Goal: Task Accomplishment & Management: Use online tool/utility

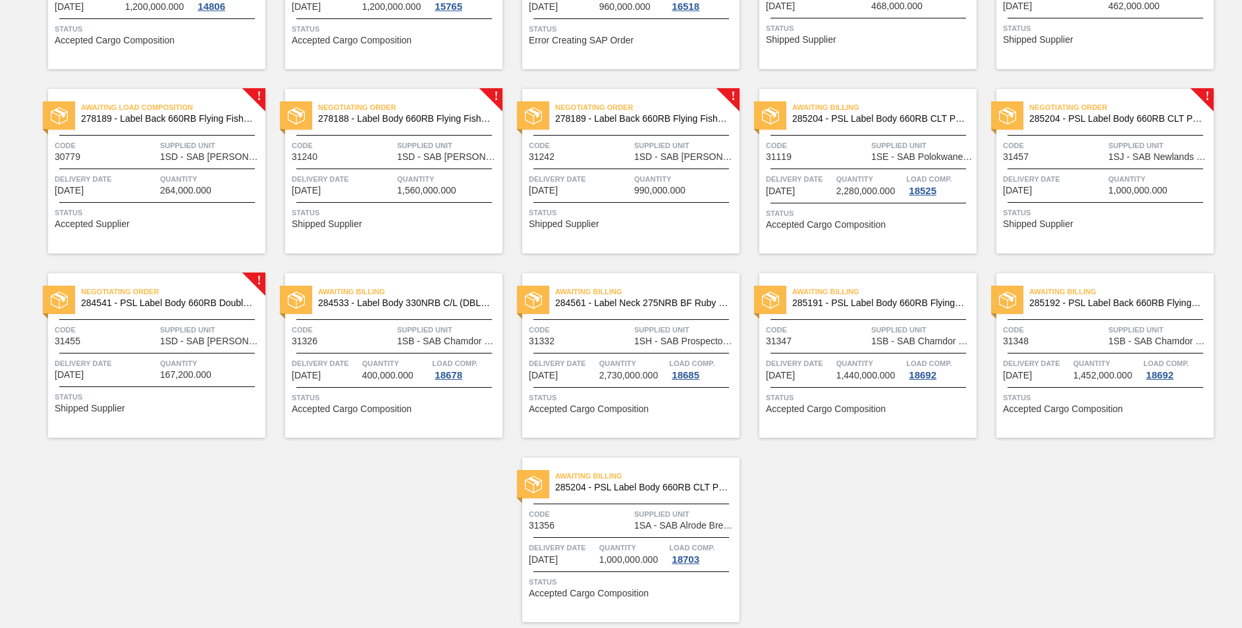
scroll to position [190, 0]
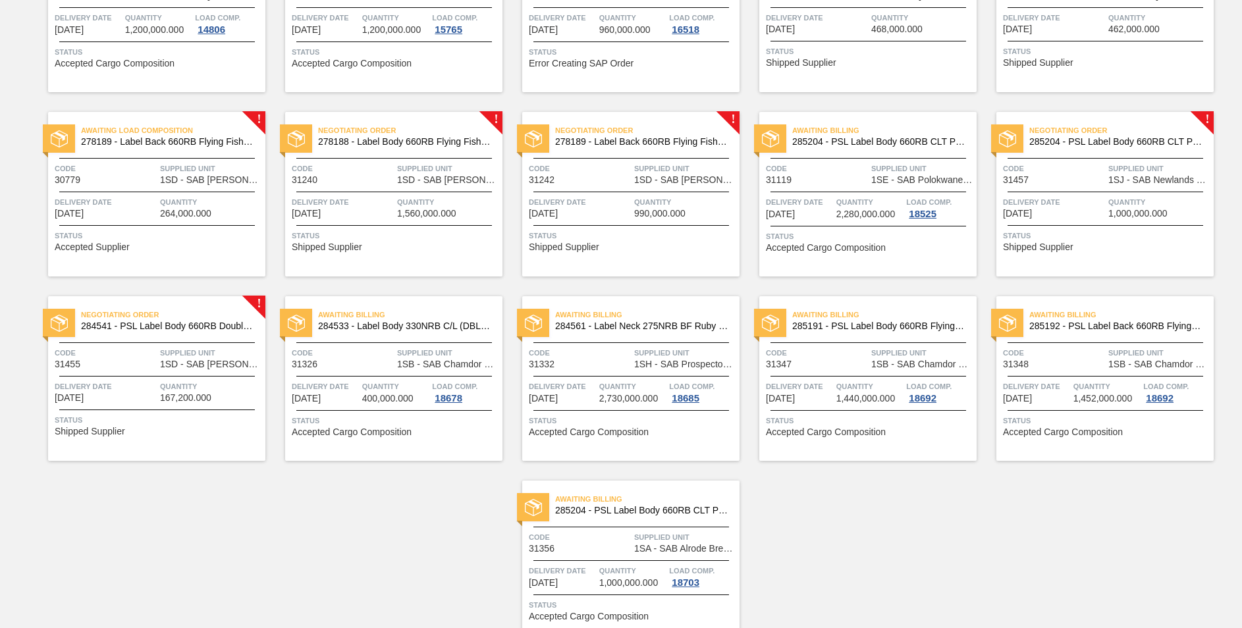
click at [1112, 134] on span "Negotiating Order" at bounding box center [1121, 130] width 184 height 13
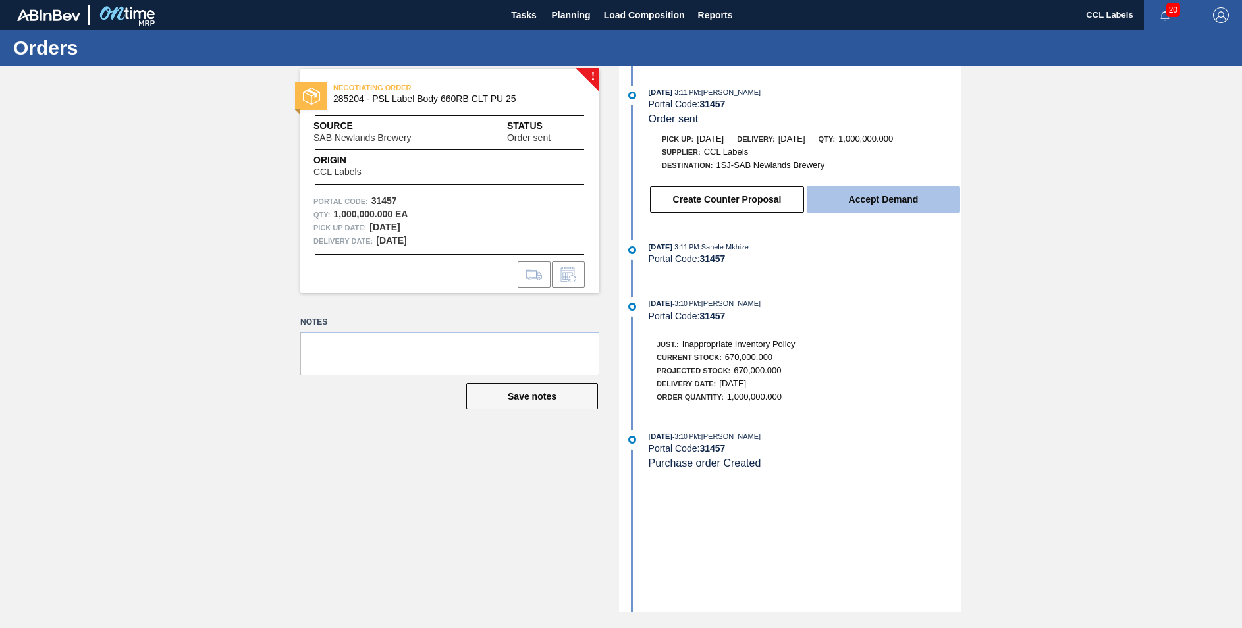
click at [881, 200] on button "Accept Demand" at bounding box center [883, 199] width 153 height 26
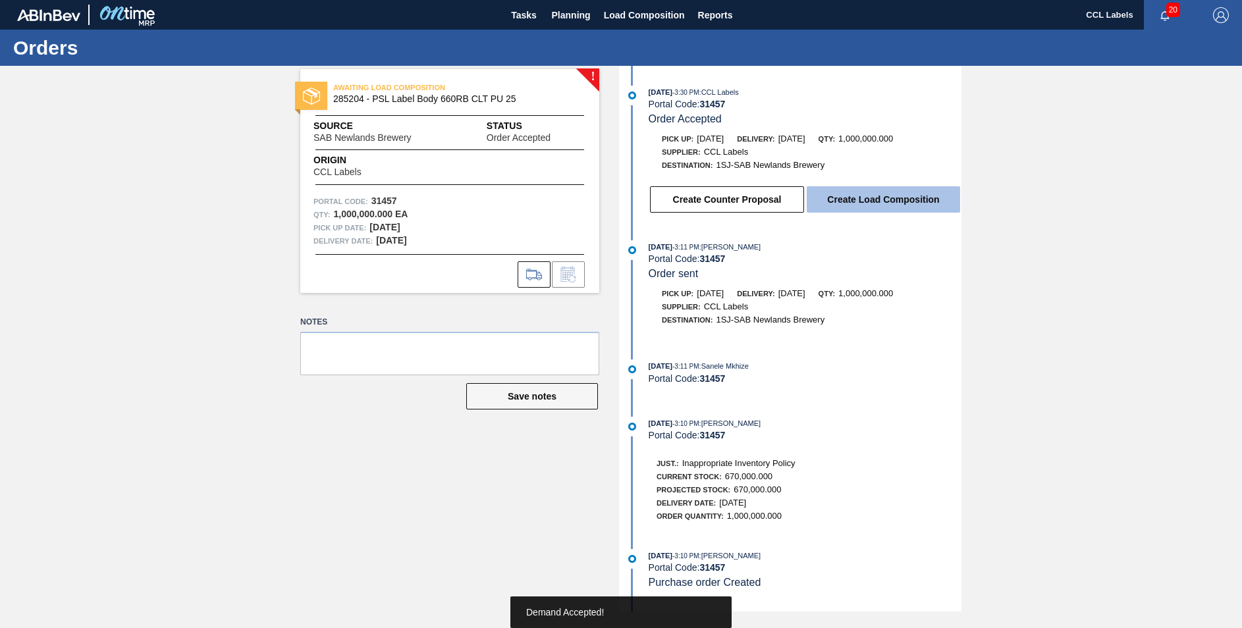
click at [885, 200] on button "Create Load Composition" at bounding box center [883, 199] width 153 height 26
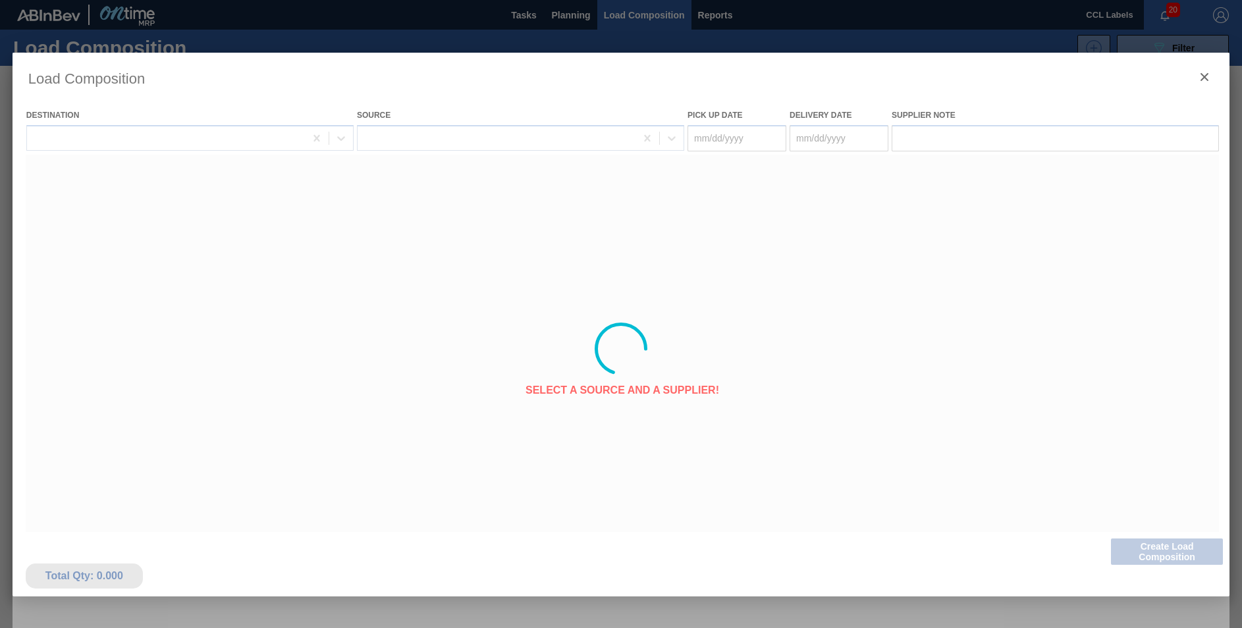
type Date "[DATE]"
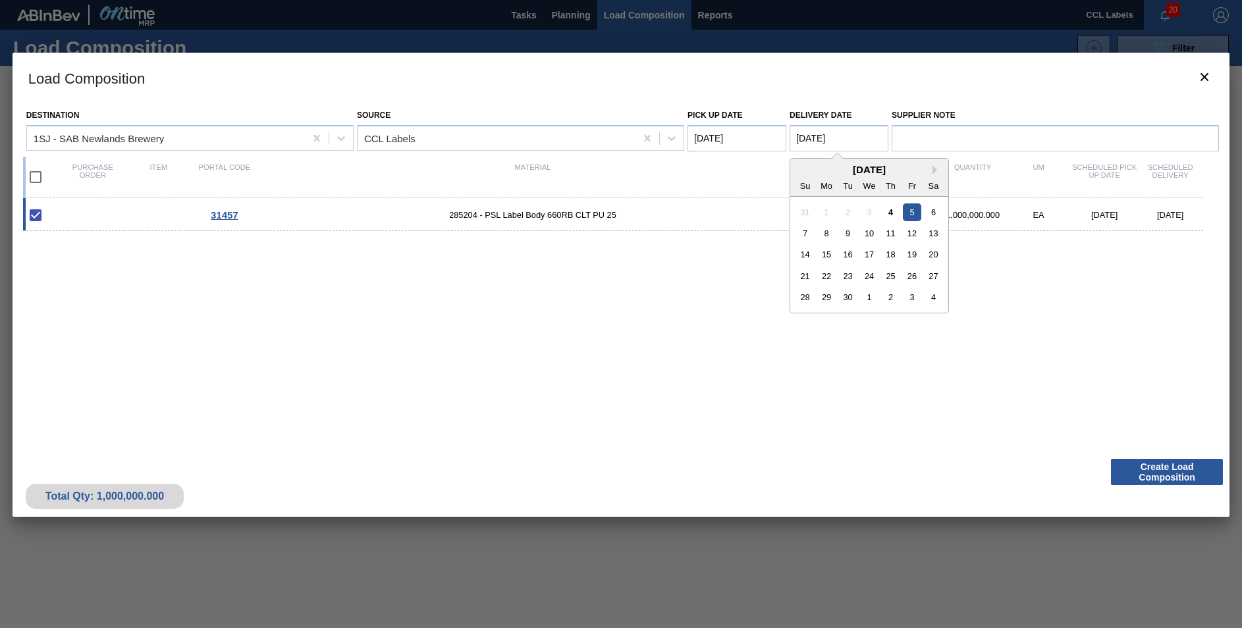
click at [818, 138] on Date "[DATE]" at bounding box center [838, 138] width 99 height 26
click at [822, 234] on div "8" at bounding box center [827, 234] width 18 height 18
type Date "[DATE]"
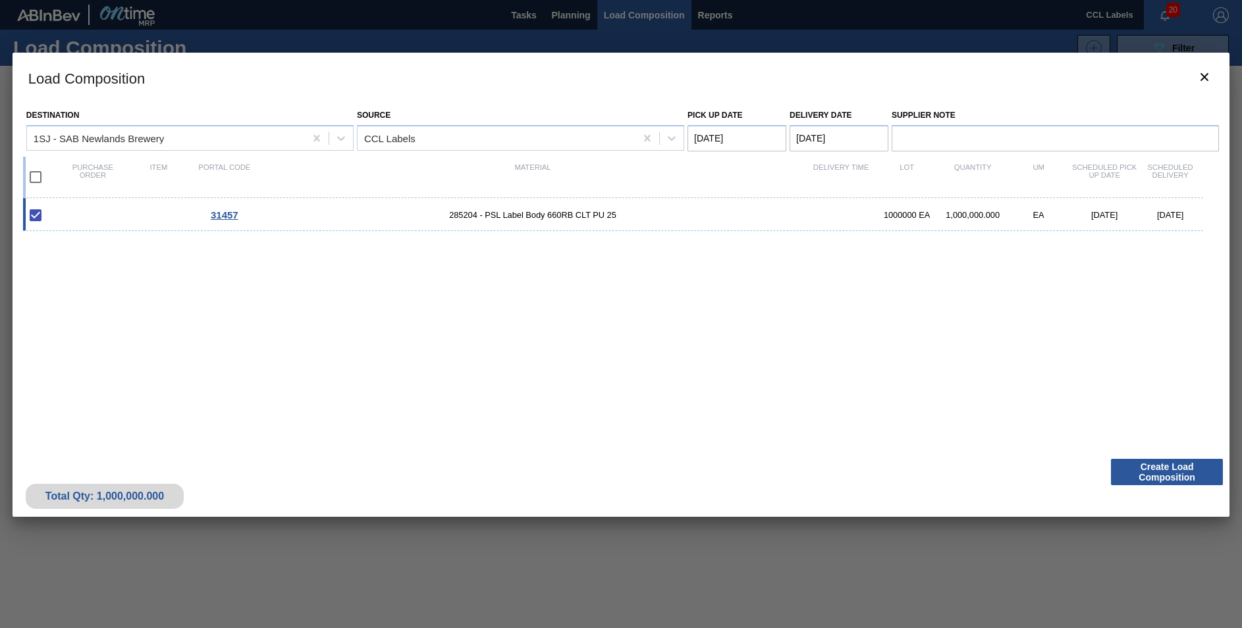
drag, startPoint x: 1088, startPoint y: 330, endPoint x: 1079, endPoint y: 330, distance: 9.9
click at [1079, 330] on div "31457 285204 - PSL Label Body 660RB CLT PU 25 1000000 EA 1,000,000.000 EA [DATE…" at bounding box center [618, 317] width 1190 height 239
click at [1160, 464] on button "Create Load Composition" at bounding box center [1167, 472] width 112 height 26
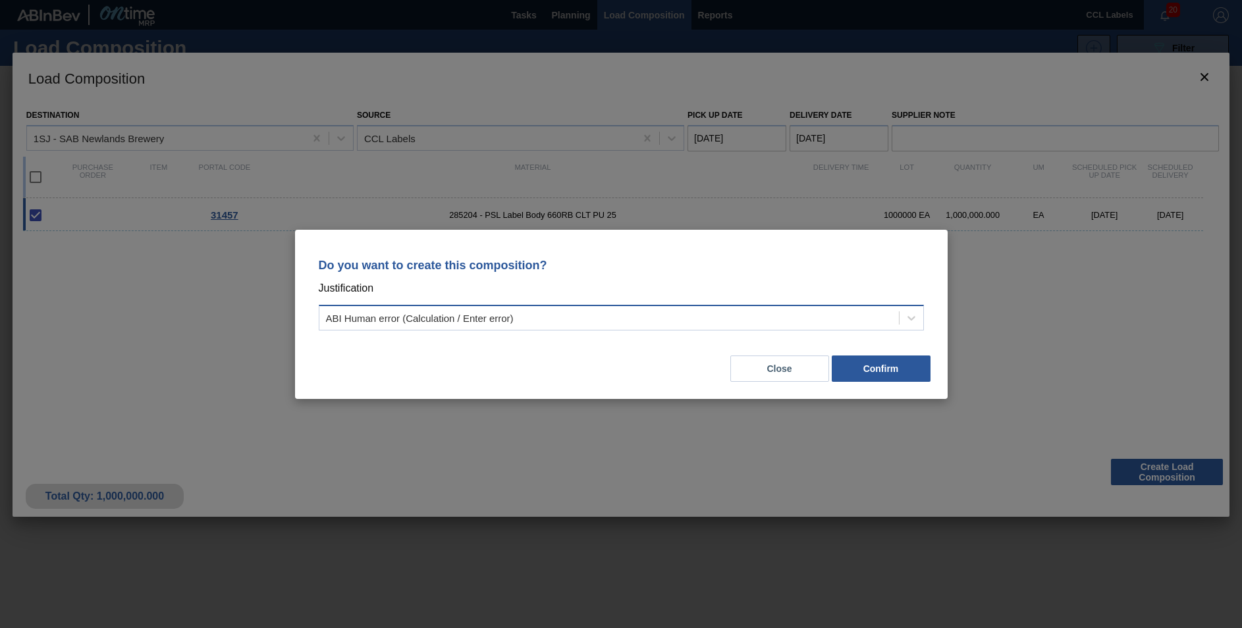
drag, startPoint x: 471, startPoint y: 304, endPoint x: 477, endPoint y: 313, distance: 11.2
click at [477, 313] on div "Do you want to create this composition? Justification ABI Human error (Calculat…" at bounding box center [621, 292] width 621 height 93
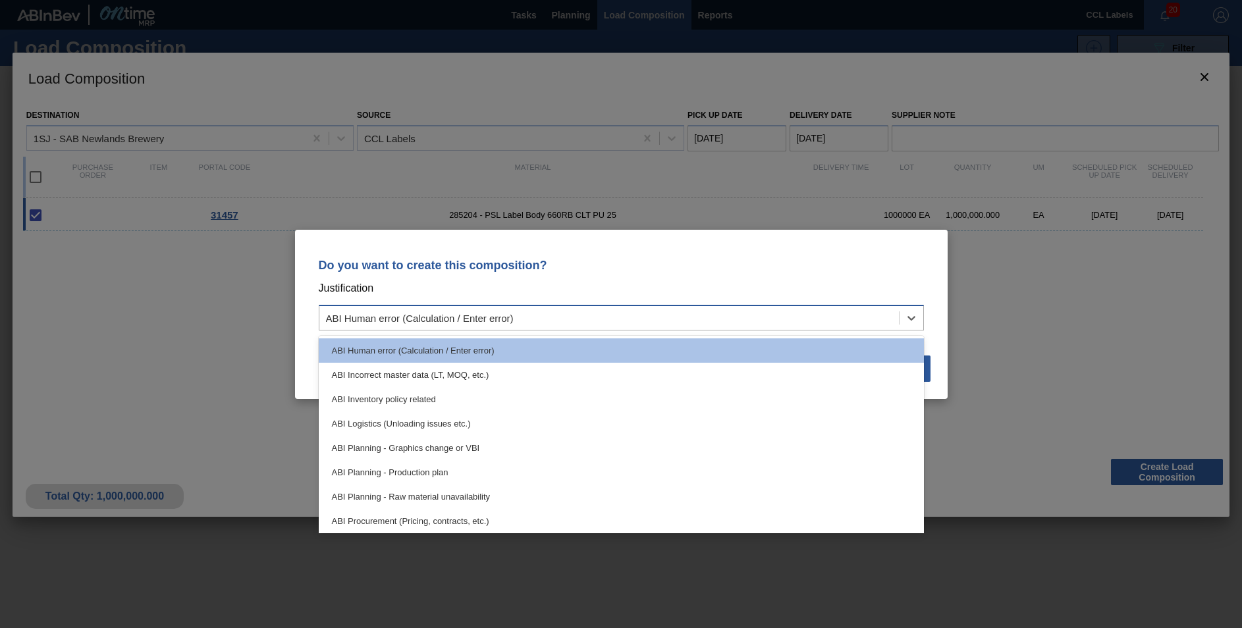
drag, startPoint x: 477, startPoint y: 313, endPoint x: 481, endPoint y: 323, distance: 10.0
click at [486, 323] on div "ABI Human error (Calculation / Enter error)" at bounding box center [420, 317] width 188 height 11
click at [401, 450] on div "ABI Planning - Graphics change or VBI" at bounding box center [621, 448] width 605 height 24
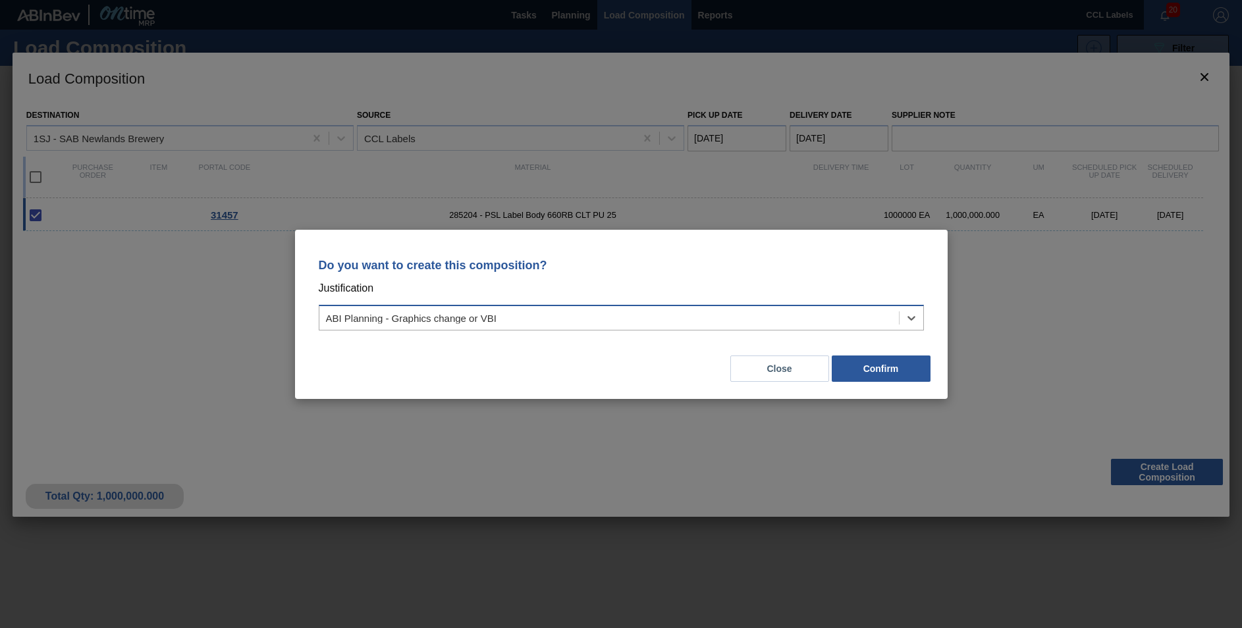
click at [444, 311] on div "ABI Planning - Graphics change or VBI" at bounding box center [608, 317] width 579 height 19
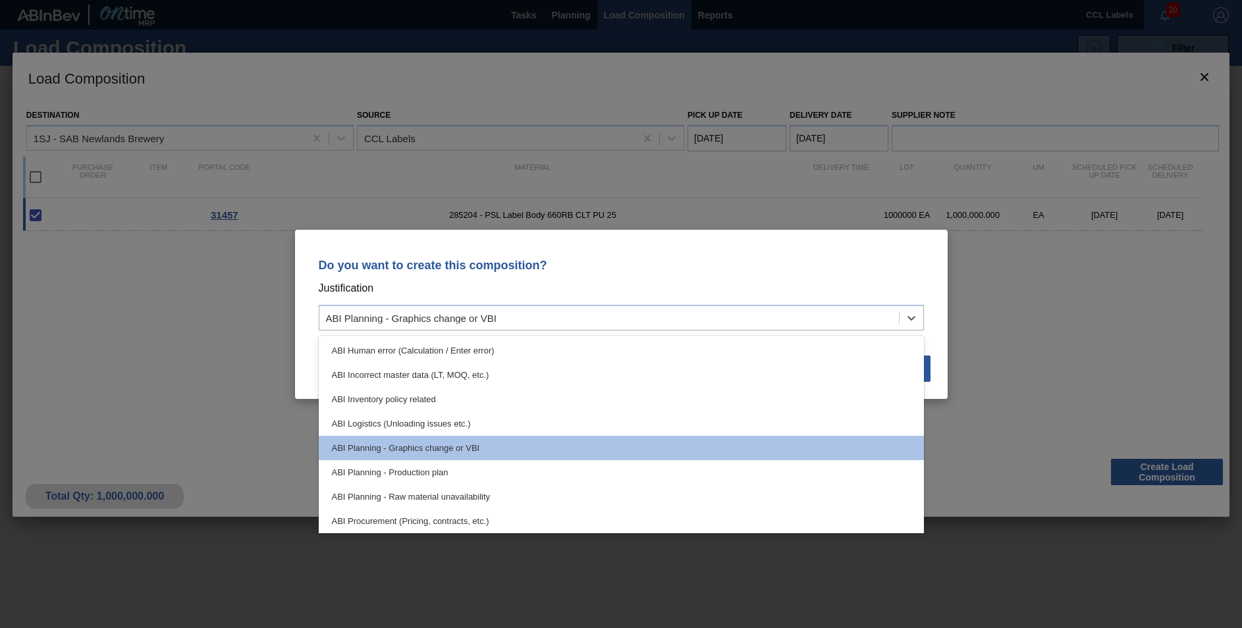
drag, startPoint x: 417, startPoint y: 473, endPoint x: 574, endPoint y: 454, distance: 158.4
click at [417, 473] on div "ABI Planning - Production plan" at bounding box center [621, 472] width 605 height 24
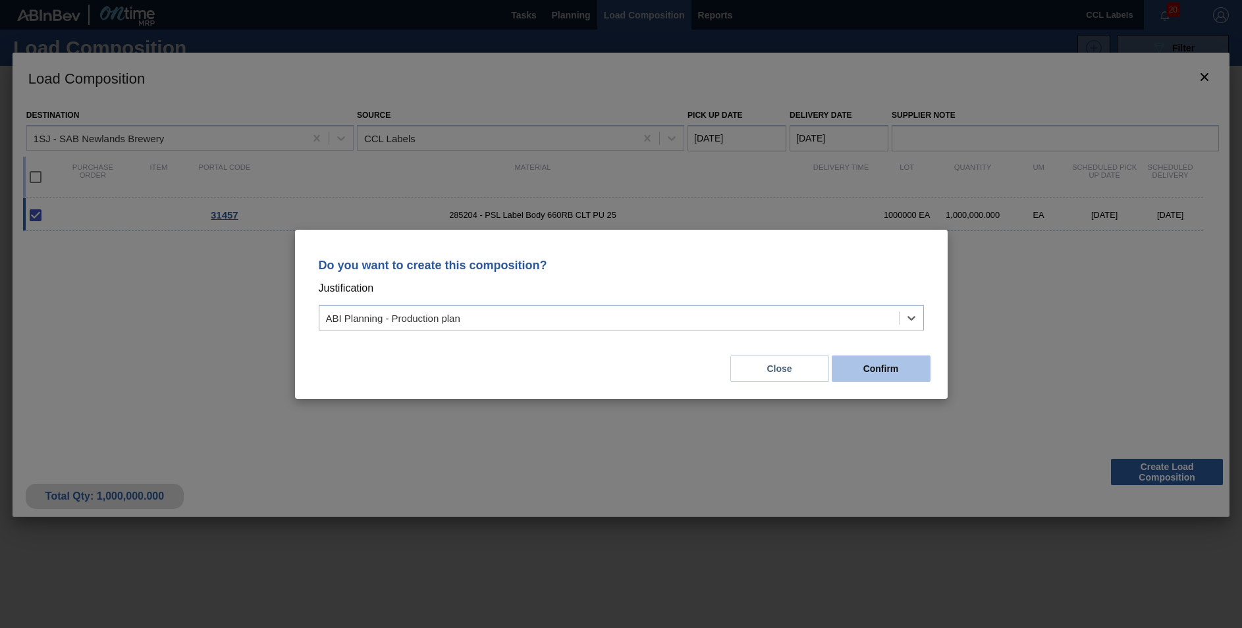
click at [880, 376] on button "Confirm" at bounding box center [881, 369] width 99 height 26
